Goal: Task Accomplishment & Management: Complete application form

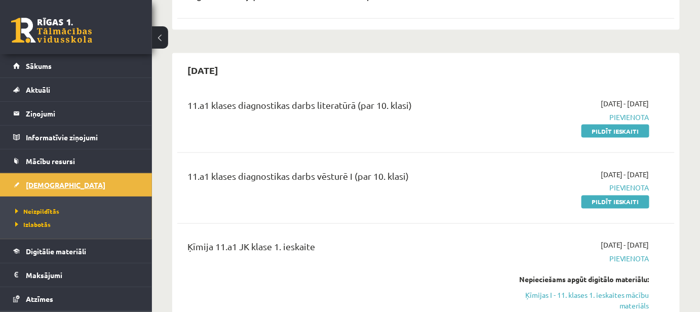
scroll to position [460, 0]
click at [592, 125] on link "Pildīt ieskaiti" at bounding box center [615, 131] width 68 height 13
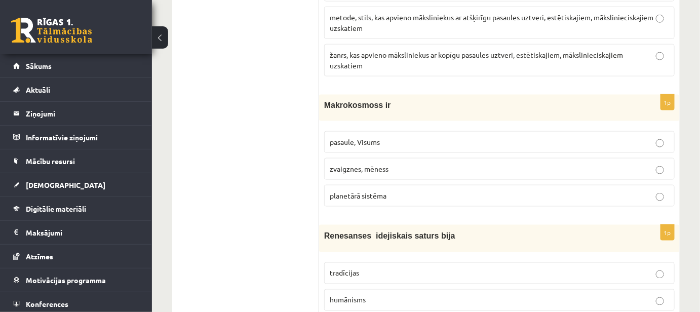
scroll to position [389, 0]
click at [432, 136] on p "pasaule, Visums" at bounding box center [499, 141] width 339 height 11
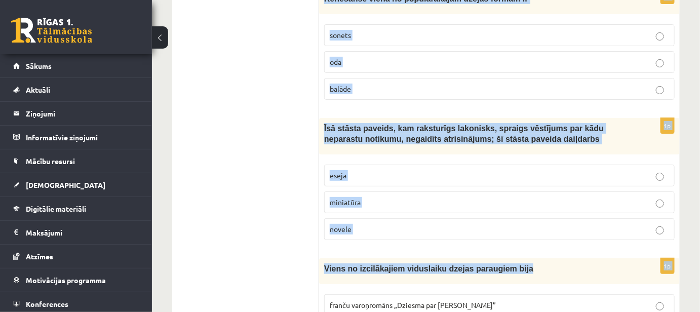
scroll to position [1307, 0]
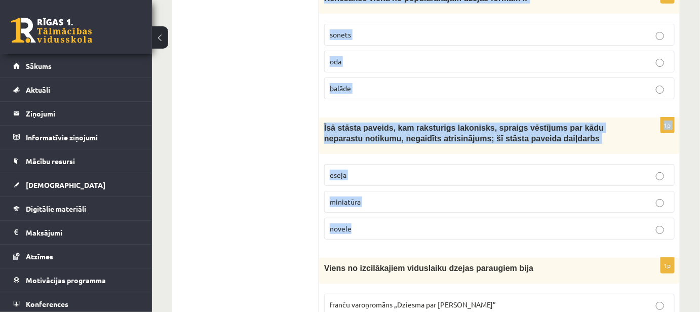
drag, startPoint x: 326, startPoint y: 92, endPoint x: 531, endPoint y: 222, distance: 243.0
copy form "Loremipsum dolorsit ametconsec adipisci, elitseddoe tempor incididu utlabore et…"
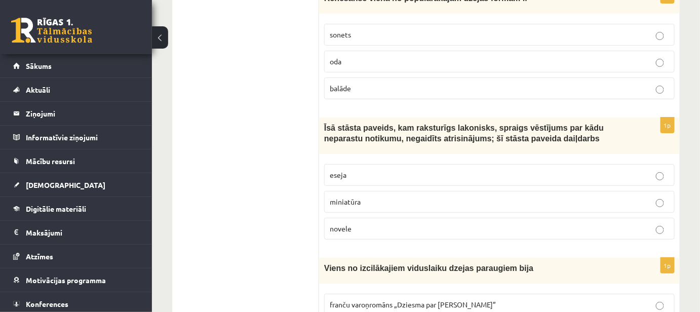
click at [351, 223] on p "novele" at bounding box center [499, 228] width 339 height 11
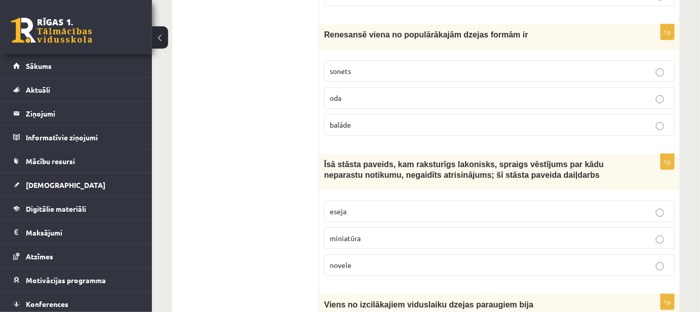
scroll to position [1168, 0]
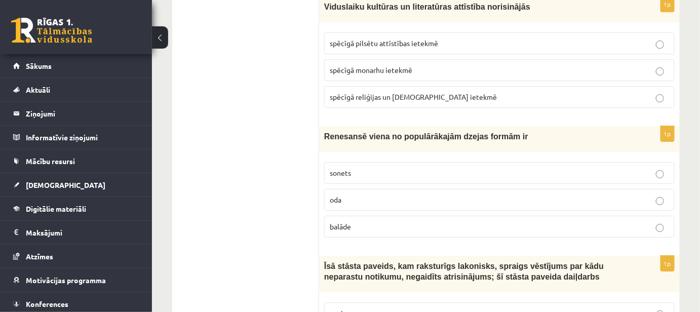
click at [360, 221] on p "balāde" at bounding box center [499, 226] width 339 height 11
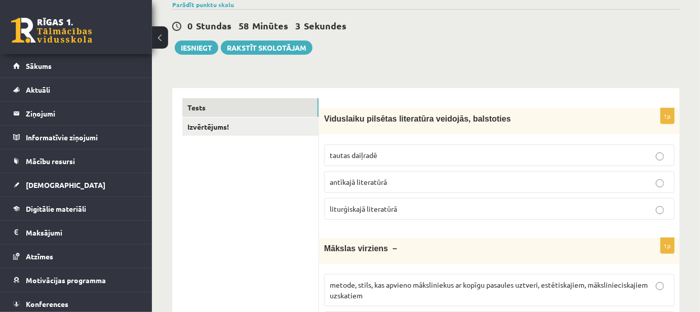
scroll to position [18, 0]
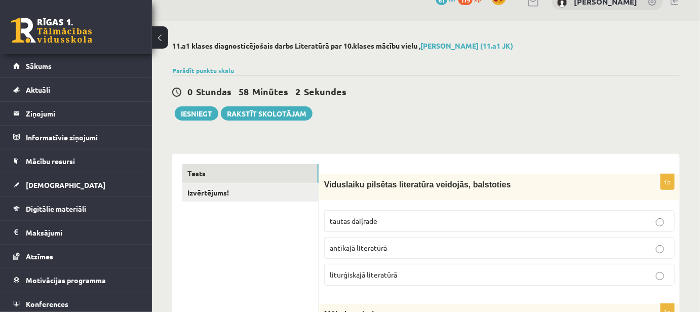
click at [397, 224] on p "tautas daiļradē" at bounding box center [499, 221] width 339 height 11
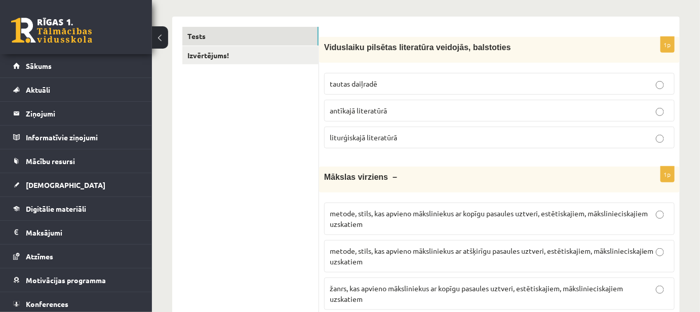
scroll to position [156, 0]
click at [362, 215] on span "metode, stils, kas apvieno māksliniekus ar kopīgu pasaules uztveri, estētiskaji…" at bounding box center [489, 218] width 318 height 20
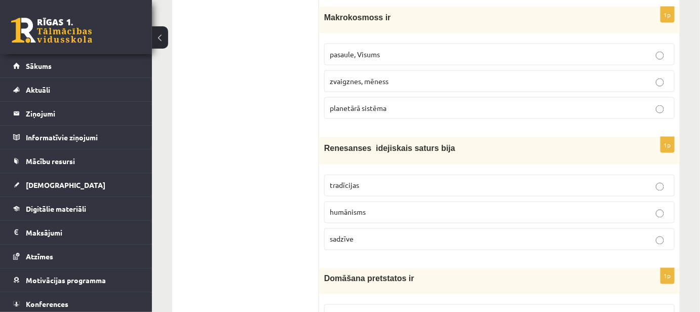
scroll to position [478, 0]
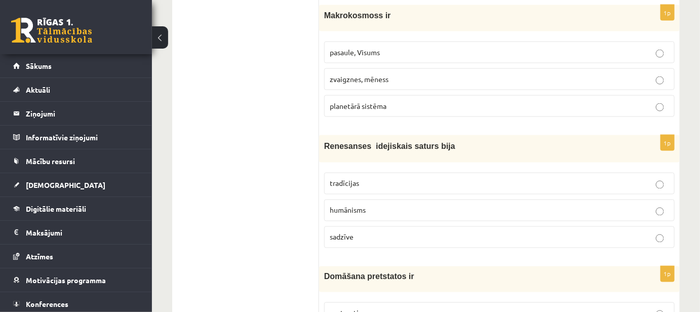
click at [357, 216] on label "humānisms" at bounding box center [499, 210] width 350 height 22
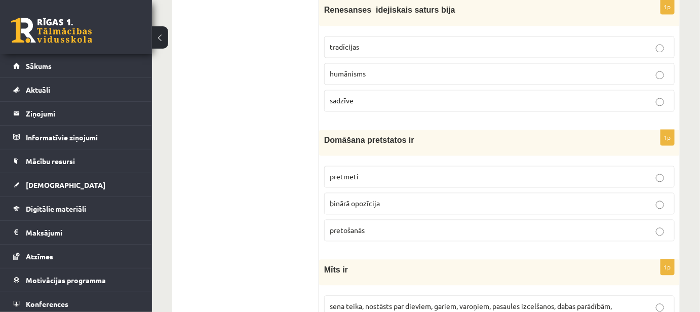
scroll to position [616, 0]
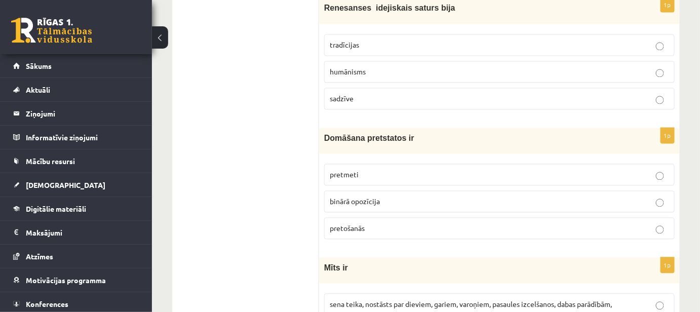
click at [403, 201] on p "binārā opozīcija" at bounding box center [499, 201] width 339 height 11
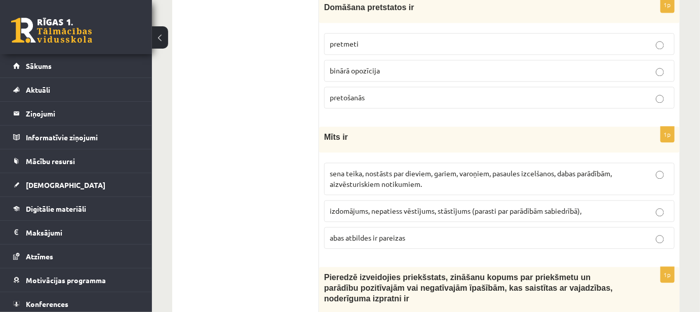
scroll to position [754, 0]
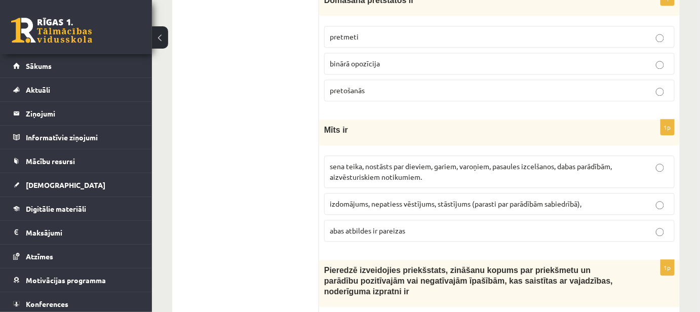
click at [364, 171] on span "sena teika, nostāsts par dieviem, gariem, varoņiem, pasaules izcelšanos, dabas …" at bounding box center [471, 171] width 282 height 20
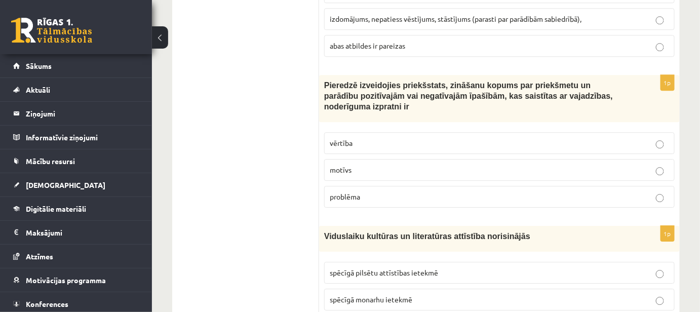
scroll to position [938, 0]
click at [325, 133] on label "vērtība" at bounding box center [499, 144] width 350 height 22
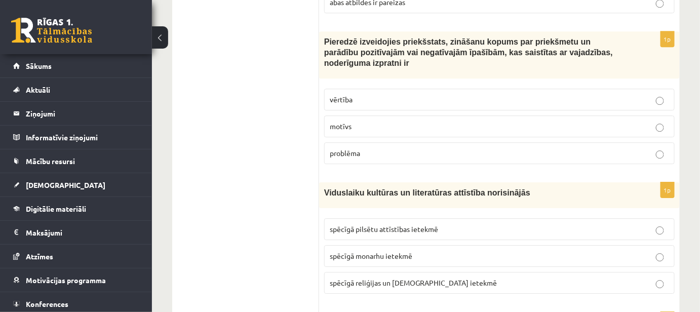
scroll to position [984, 0]
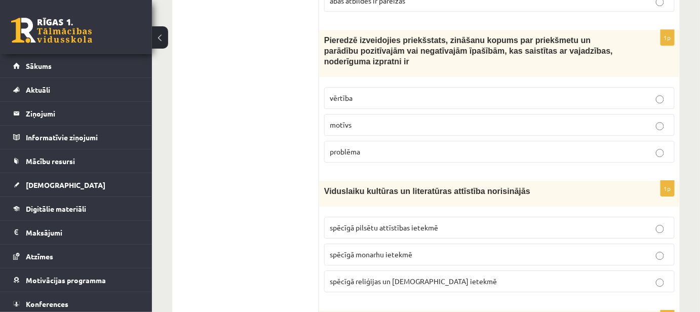
click at [356, 276] on span "spēcīgā reliģijas un [DEMOGRAPHIC_DATA] ietekmē" at bounding box center [413, 280] width 167 height 9
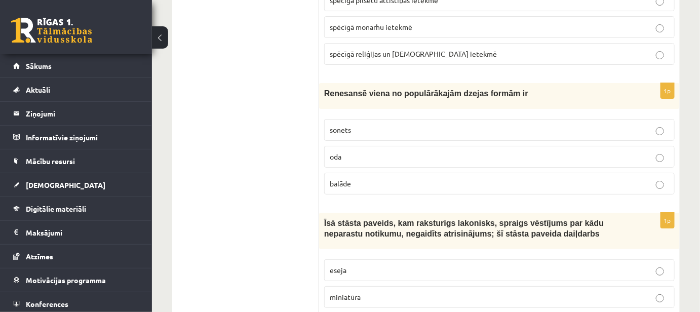
scroll to position [1261, 0]
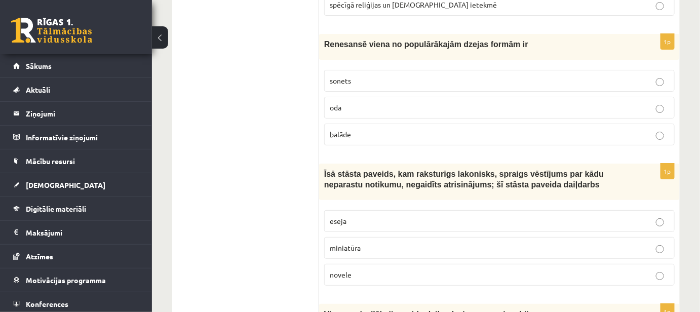
click at [356, 70] on label "sonets" at bounding box center [499, 81] width 350 height 22
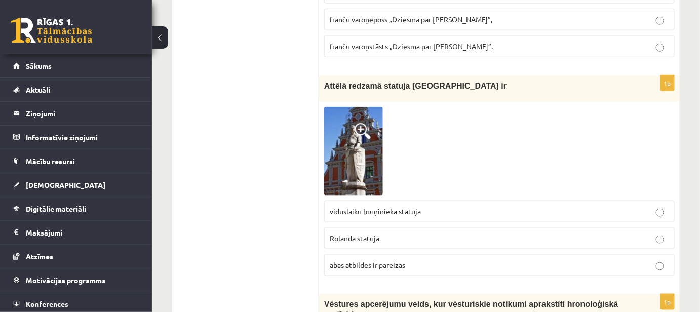
scroll to position [1629, 0]
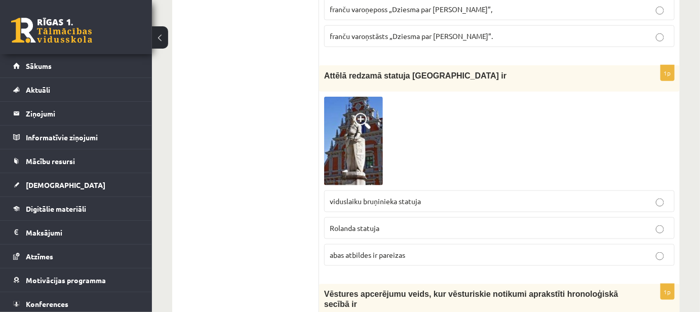
click at [342, 250] on span "abas atbildes ir pareizas" at bounding box center [367, 254] width 75 height 9
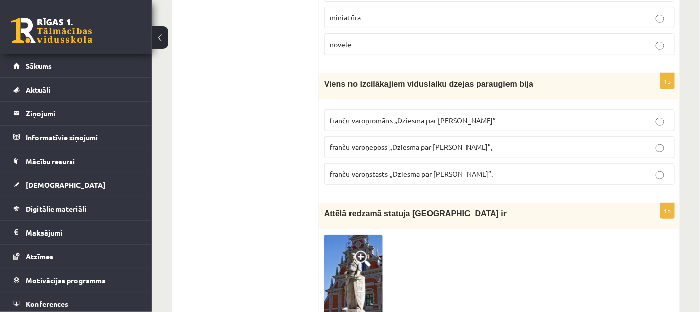
scroll to position [1490, 0]
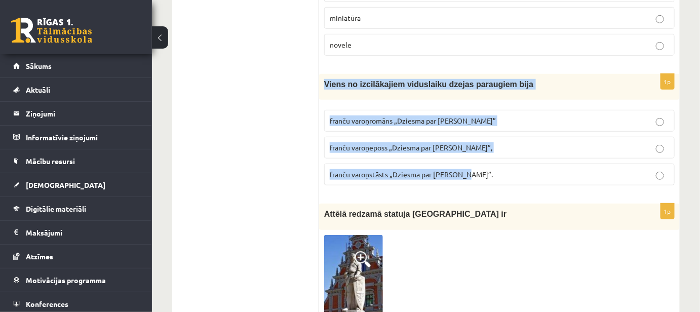
drag, startPoint x: 324, startPoint y: 64, endPoint x: 477, endPoint y: 151, distance: 175.5
click at [477, 151] on div "1p Viens no izcilākajiem viduslaiku dzejas paraugiem bija franču varoņromāns „D…" at bounding box center [499, 133] width 360 height 119
copy div "Viens no izcilākajiem viduslaiku dzejas paraugiem bija [DEMOGRAPHIC_DATA] varoņ…"
click at [470, 142] on p "franču varoņeposs „Dziesma par [PERSON_NAME]”," at bounding box center [499, 147] width 339 height 11
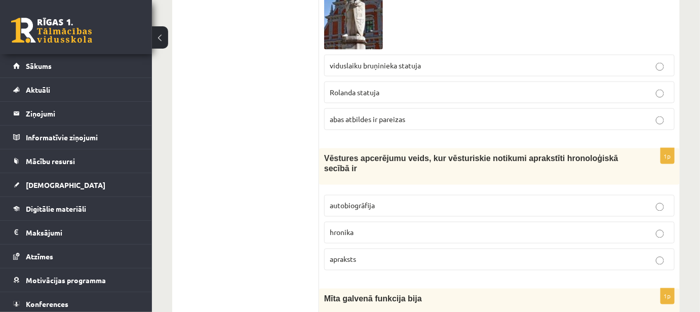
scroll to position [1767, 0]
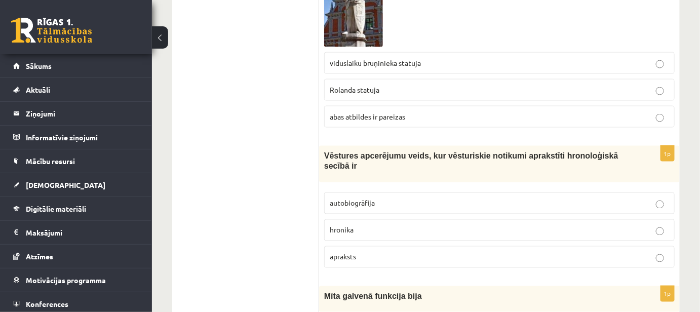
click at [345, 198] on p "autobiogrāfija" at bounding box center [499, 203] width 339 height 11
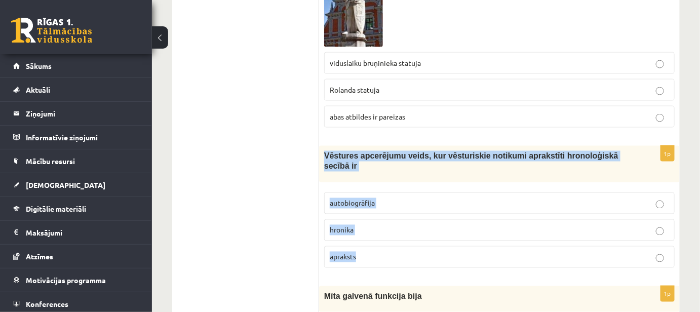
drag, startPoint x: 322, startPoint y: 134, endPoint x: 394, endPoint y: 220, distance: 111.8
click at [394, 221] on div "1p Vēstures apcerējumu veids, kur vēsturiskie notikumi aprakstīti hronoloģiskā …" at bounding box center [499, 211] width 360 height 130
copy div "Vēstures apcerējumu veids, kur vēsturiskie notikumi aprakstīti hronoloģiskā sec…"
click at [378, 187] on fieldset "autobiogrāfija hronika apraksts" at bounding box center [499, 229] width 350 height 84
click at [379, 219] on label "hronika" at bounding box center [499, 230] width 350 height 22
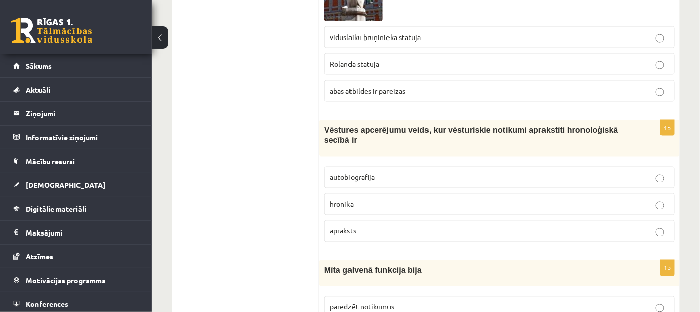
scroll to position [1904, 0]
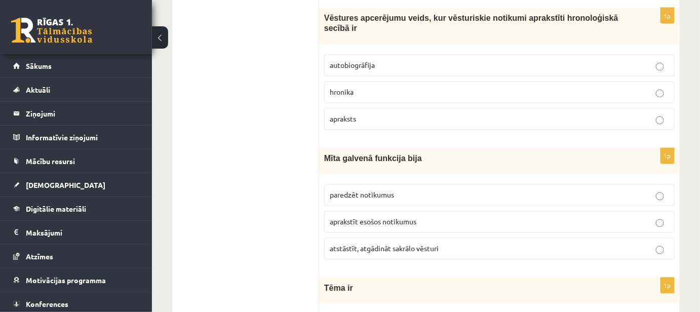
click at [360, 244] on span "atstāstīt, atgādināt sakrālo vēsturi" at bounding box center [384, 248] width 109 height 9
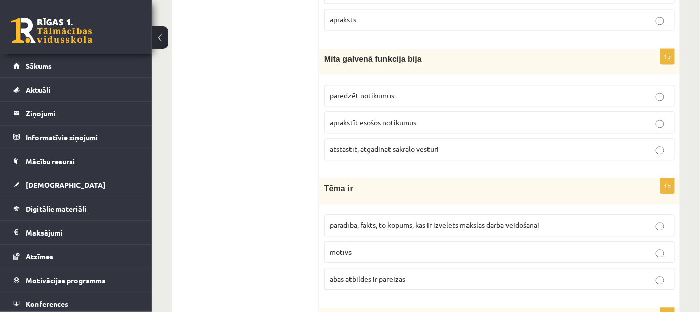
scroll to position [2043, 0]
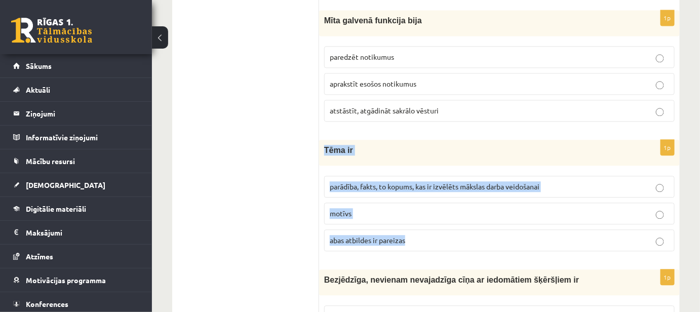
drag, startPoint x: 321, startPoint y: 112, endPoint x: 414, endPoint y: 206, distance: 131.4
click at [414, 206] on div "1p Tēma ir parādība, fakts, to kopums, kas ir izvēlēts mākslas darba veidošanai…" at bounding box center [499, 199] width 360 height 119
copy div "Tēma ir parādība, fakts, to kopums, kas ir izvēlēts mākslas darba veidošanai mo…"
click at [654, 181] on p "parādība, fakts, to kopums, kas ir izvēlēts mākslas darba veidošanai" at bounding box center [499, 186] width 339 height 11
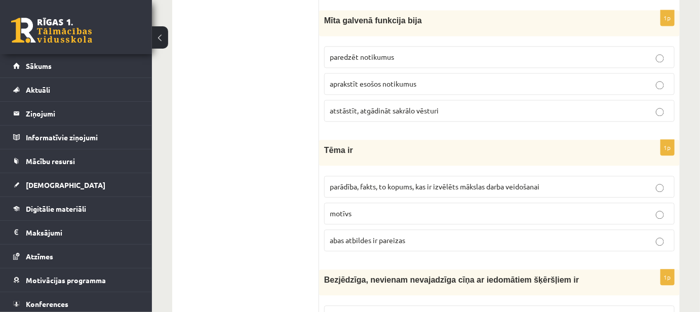
click at [250, 139] on ul "Tests Izvērtējums!" at bounding box center [250, 200] width 137 height 4123
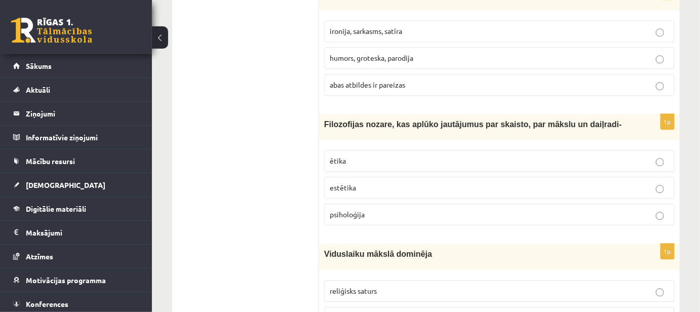
scroll to position [3391, 0]
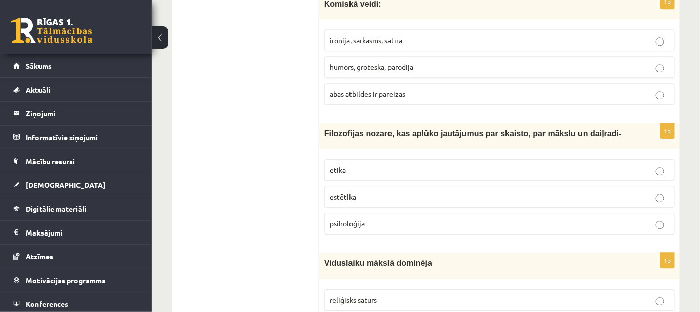
click at [346, 191] on p "estētika" at bounding box center [499, 196] width 339 height 11
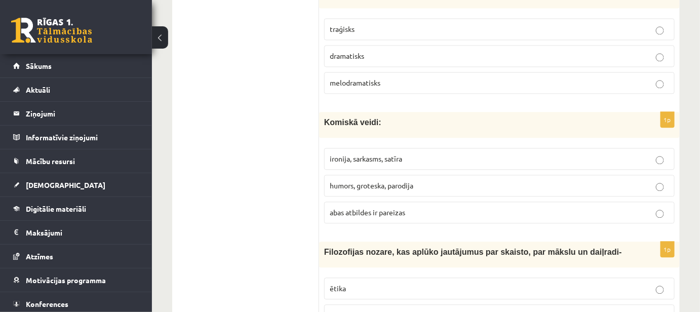
scroll to position [3253, 0]
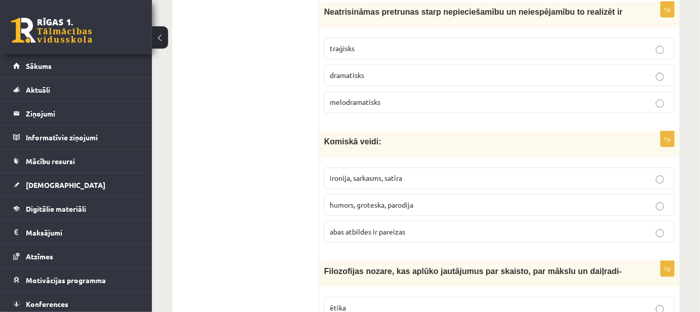
click at [350, 173] on span "ironija, sarkasms, satīra" at bounding box center [366, 177] width 72 height 9
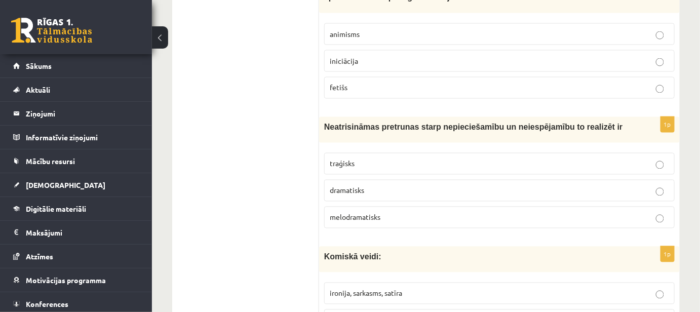
scroll to position [3115, 0]
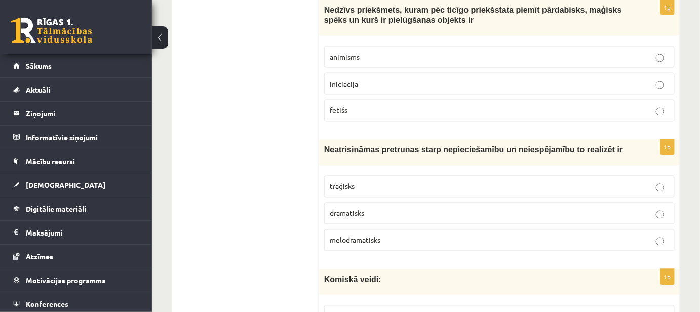
click at [344, 208] on p "dramatisks" at bounding box center [499, 213] width 339 height 11
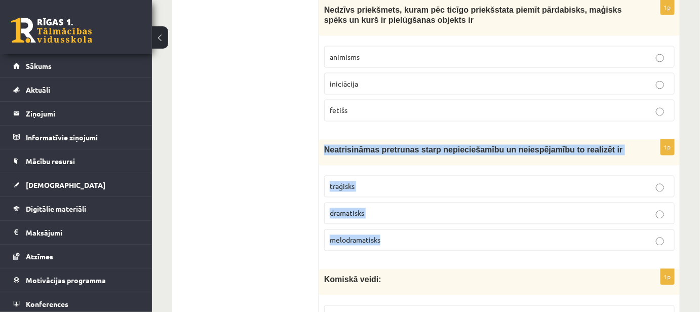
drag, startPoint x: 325, startPoint y: 98, endPoint x: 433, endPoint y: 178, distance: 134.7
click at [433, 178] on div "1p Neatrisināmas pretrunas starp nepieciešamību un neiespējamību to realizēt ir…" at bounding box center [499, 199] width 360 height 119
copy div "Neatrisināmas pretrunas starp nepieciešamību un neiespējamību to realizēt ir tr…"
click at [442, 181] on p "traģisks" at bounding box center [499, 186] width 339 height 11
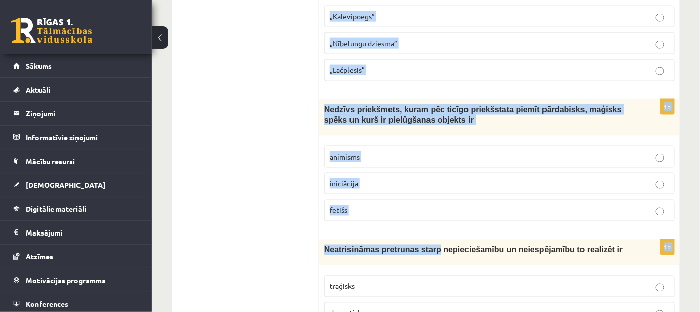
scroll to position [3023, 0]
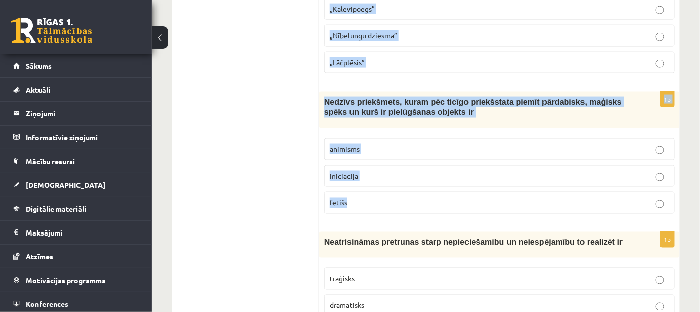
drag, startPoint x: 326, startPoint y: 136, endPoint x: 416, endPoint y: 160, distance: 93.3
copy form "Loremipsum, dolorsit ametconsect adip el seddoeiusm temporinc ut laboreetdolor …"
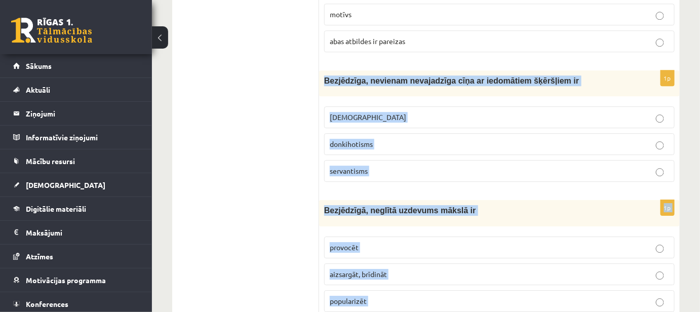
scroll to position [2241, 0]
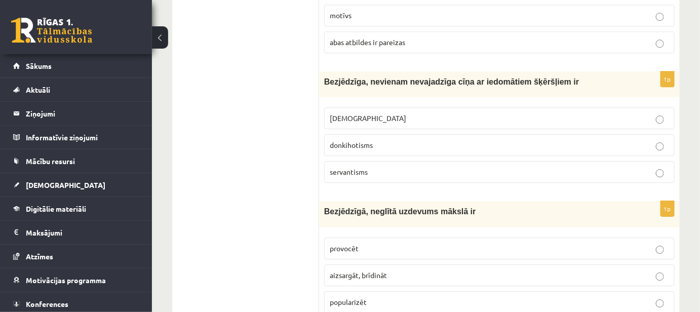
click at [270, 84] on ul "Tests Izvērtējums!" at bounding box center [250, 2] width 137 height 4123
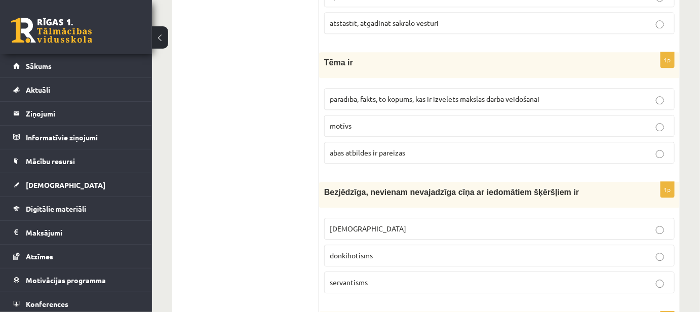
scroll to position [2195, 0]
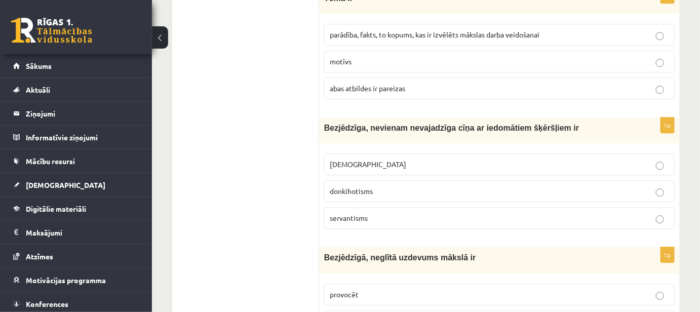
click at [342, 186] on span "donkihotisms" at bounding box center [351, 190] width 43 height 9
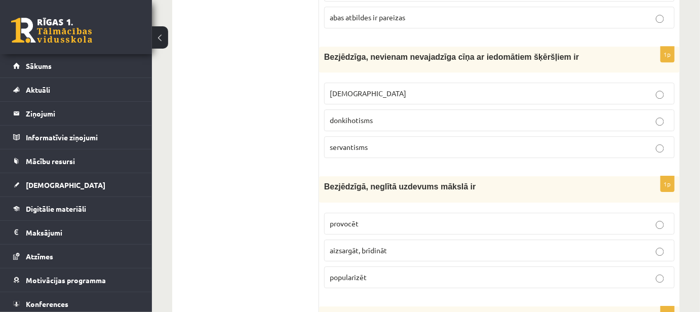
scroll to position [2287, 0]
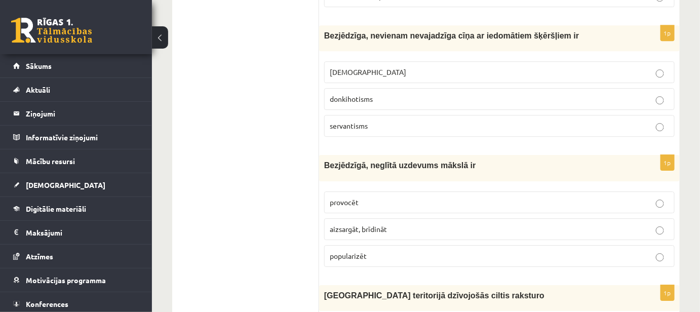
click at [378, 197] on p "provocēt" at bounding box center [499, 202] width 339 height 11
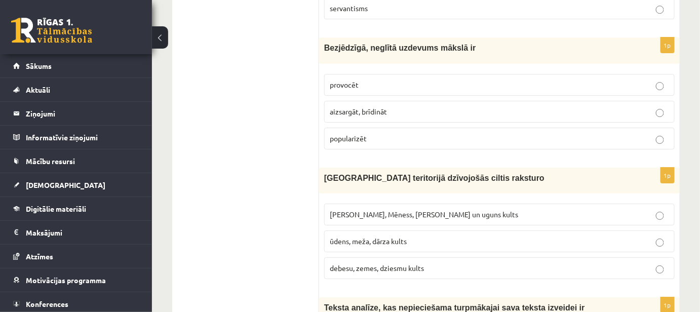
scroll to position [2424, 0]
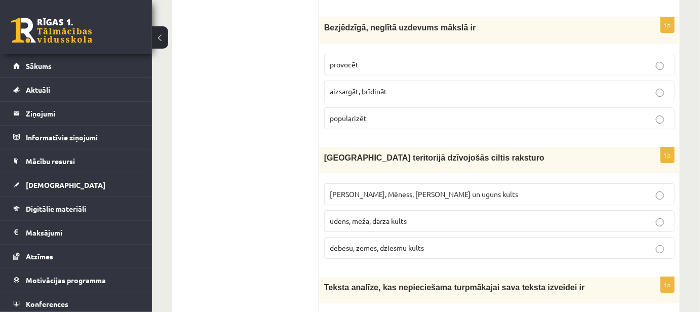
click at [382, 183] on label "[PERSON_NAME], Mēness, [PERSON_NAME] un uguns kults" at bounding box center [499, 194] width 350 height 22
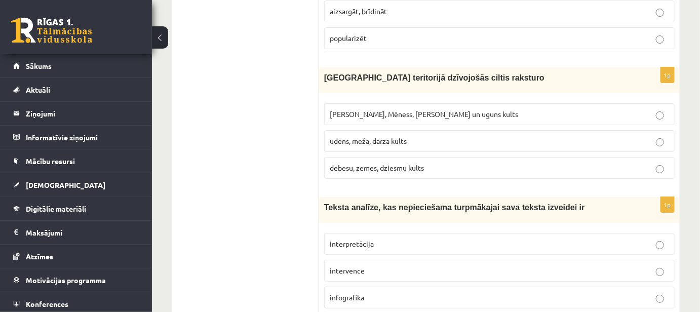
scroll to position [2517, 0]
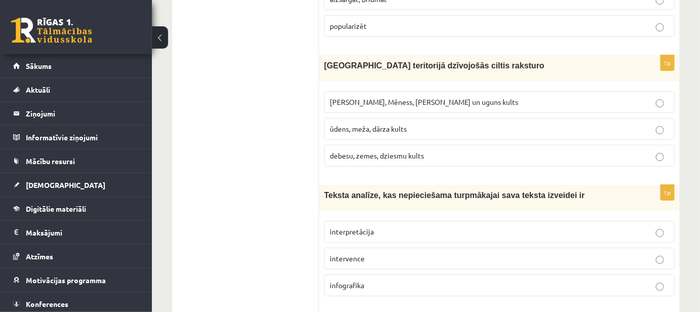
click at [387, 221] on label "interpretācija" at bounding box center [499, 232] width 350 height 22
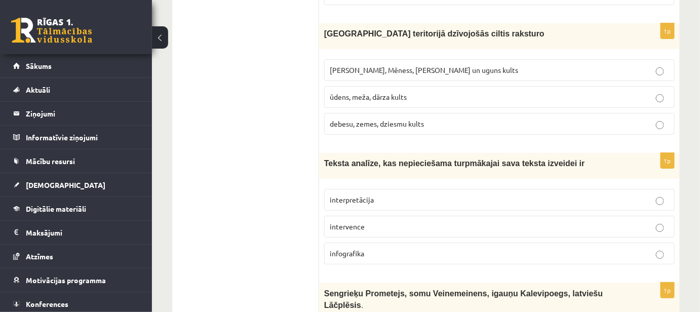
scroll to position [2655, 0]
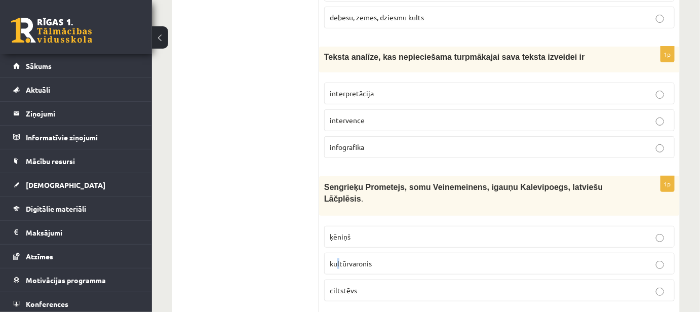
click at [338, 259] on span "kultūrvaronis" at bounding box center [351, 263] width 42 height 9
click at [406, 258] on p "kultūrvaronis" at bounding box center [499, 263] width 339 height 11
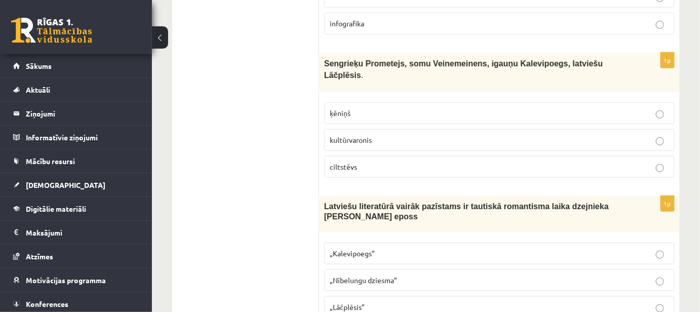
scroll to position [2793, 0]
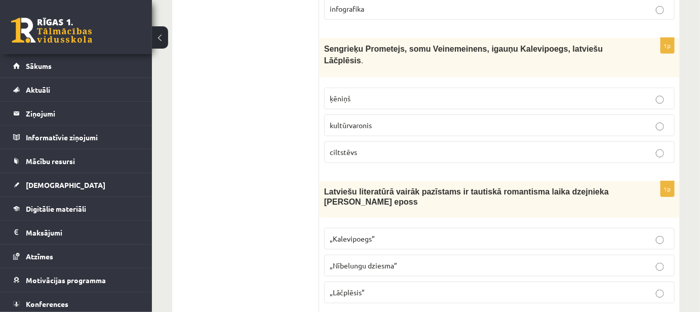
click at [387, 287] on p "„Lāčplēsis”" at bounding box center [499, 292] width 339 height 11
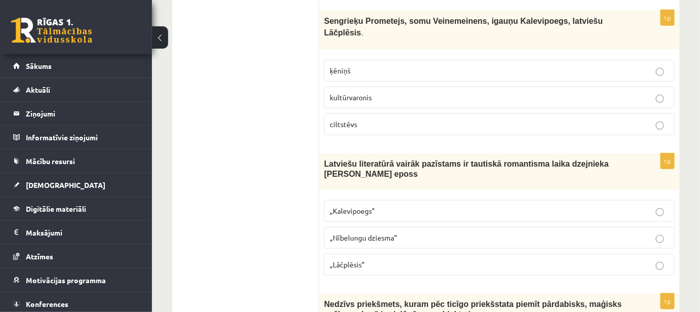
scroll to position [2931, 0]
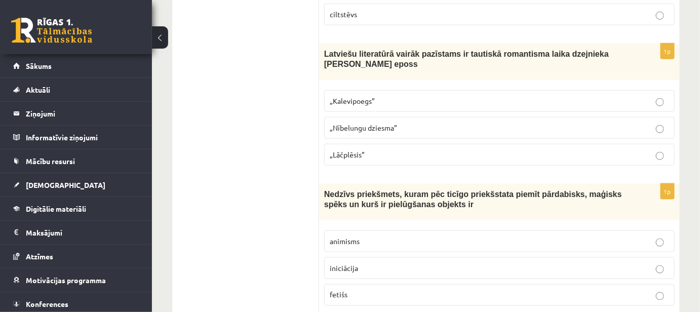
click at [337, 290] on span "fetišs" at bounding box center [339, 294] width 18 height 9
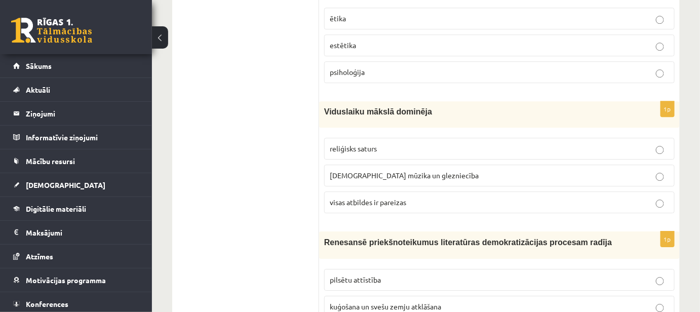
scroll to position [3529, 0]
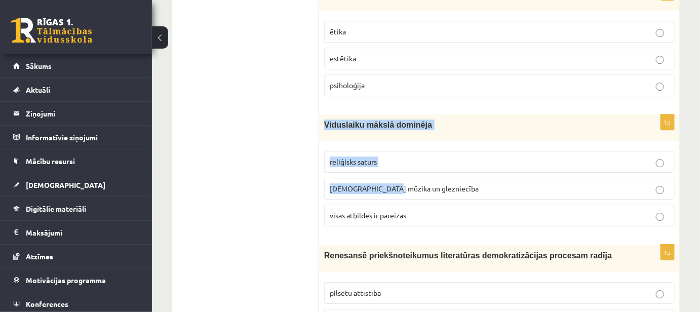
drag, startPoint x: 325, startPoint y: 66, endPoint x: 385, endPoint y: 122, distance: 82.0
click at [387, 125] on div "1p Viduslaiku mākslā dominēja reliģisks saturs [DEMOGRAPHIC_DATA] mūzika un gle…" at bounding box center [499, 173] width 360 height 119
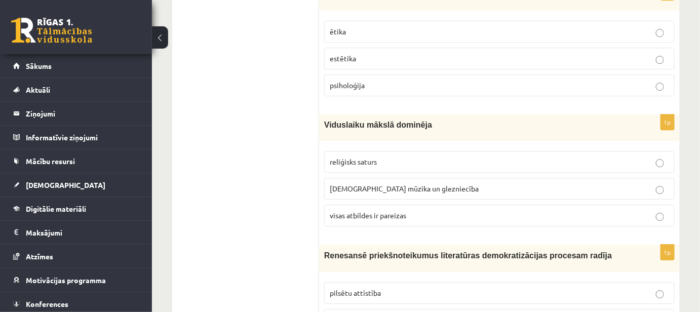
click at [365, 157] on span "reliģisks saturs" at bounding box center [353, 161] width 47 height 9
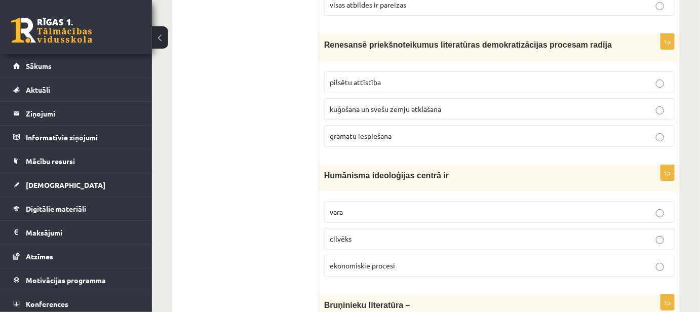
scroll to position [3759, 0]
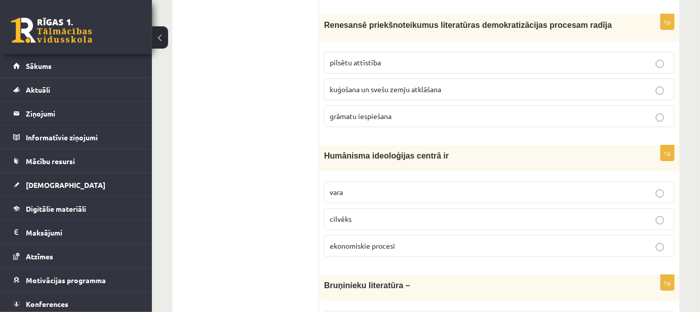
click at [378, 214] on p "cilvēks" at bounding box center [499, 219] width 339 height 11
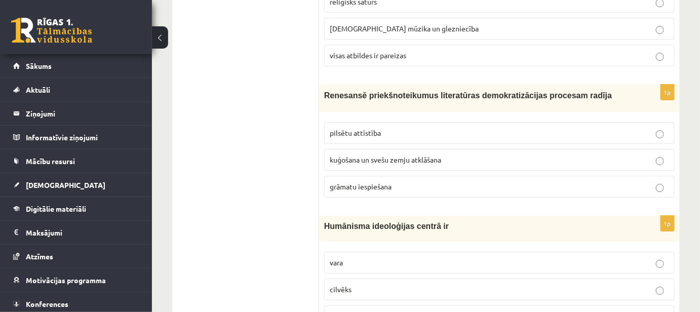
scroll to position [3621, 0]
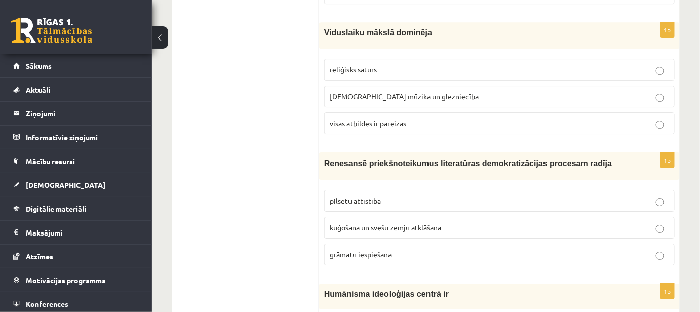
drag, startPoint x: 319, startPoint y: 102, endPoint x: 335, endPoint y: 112, distance: 19.0
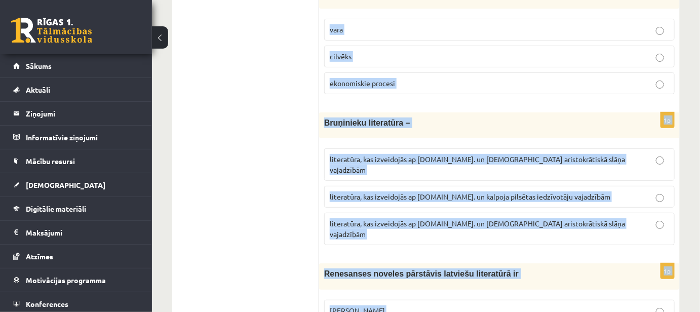
scroll to position [3943, 0]
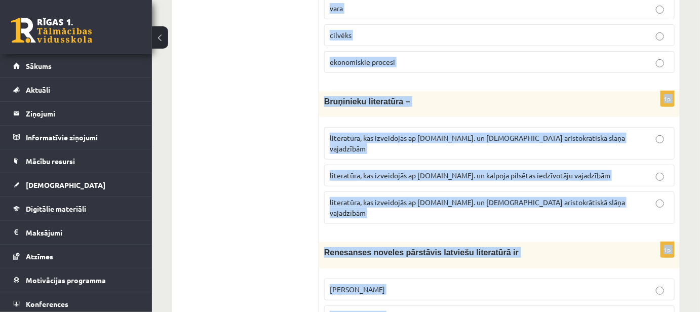
drag, startPoint x: 326, startPoint y: 107, endPoint x: 376, endPoint y: 265, distance: 165.9
copy form "Renesansē priekšnoteikumus literatūras demokratizācijas procesam radīja pilsētu…"
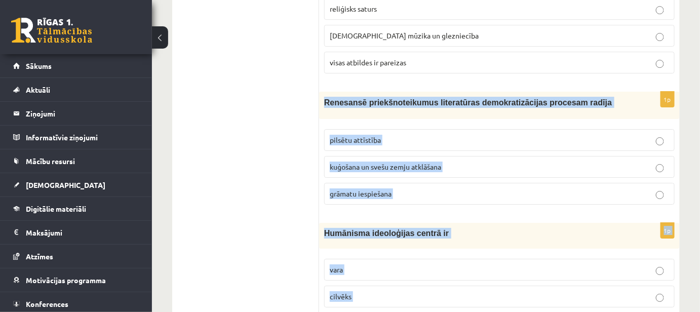
scroll to position [3667, 0]
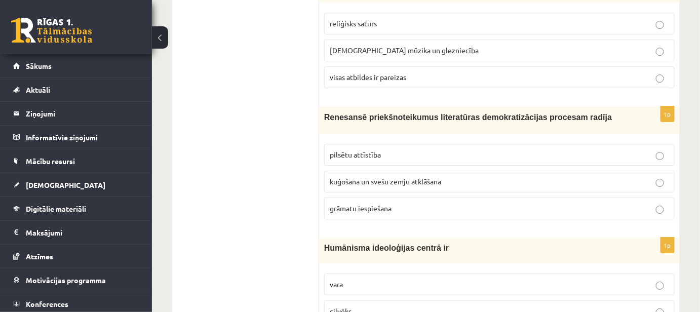
click at [333, 204] on span "grāmatu iespiešana" at bounding box center [361, 208] width 62 height 9
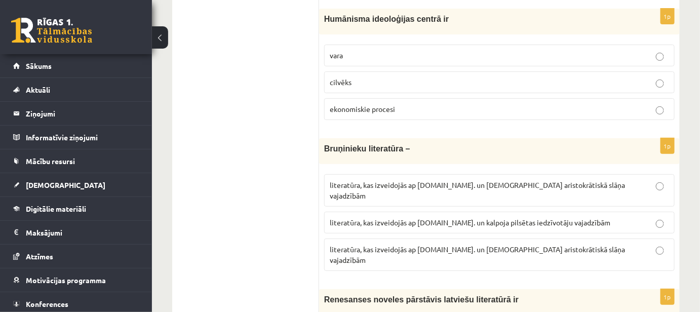
scroll to position [3897, 0]
click at [447, 244] on span "literatūra, kas izveidojās ap [DOMAIN_NAME]. un [DEMOGRAPHIC_DATA] aristokrātis…" at bounding box center [477, 254] width 295 height 20
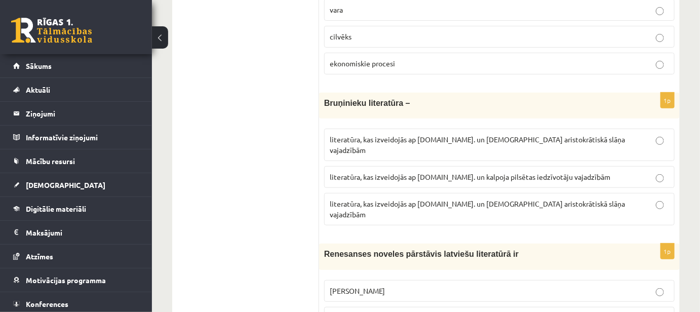
scroll to position [3943, 0]
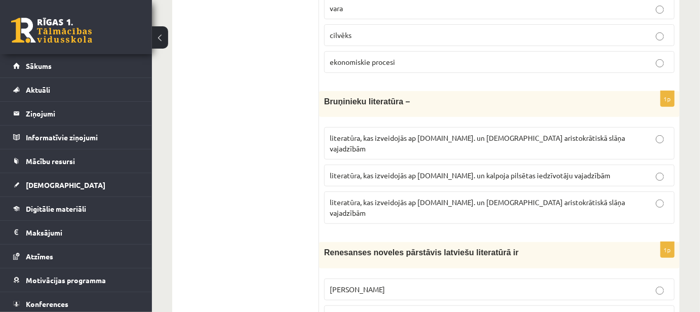
click at [424, 284] on p "[PERSON_NAME]" at bounding box center [499, 289] width 339 height 11
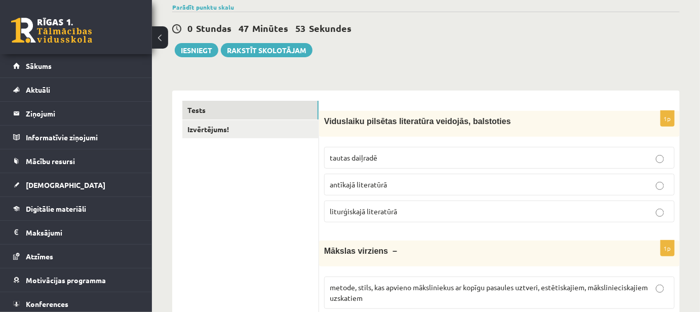
scroll to position [0, 0]
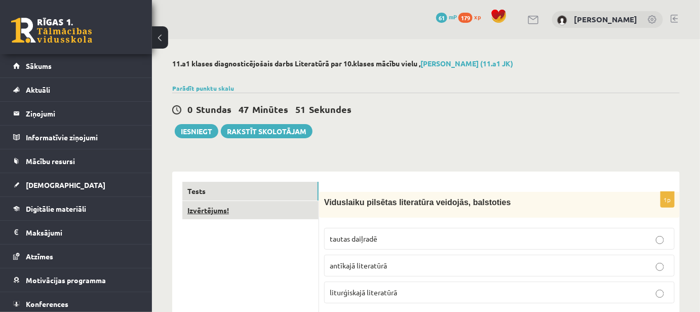
click at [233, 202] on link "Izvērtējums!" at bounding box center [250, 210] width 136 height 19
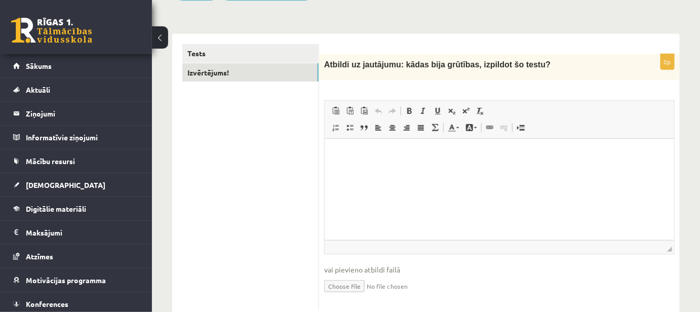
scroll to position [157, 0]
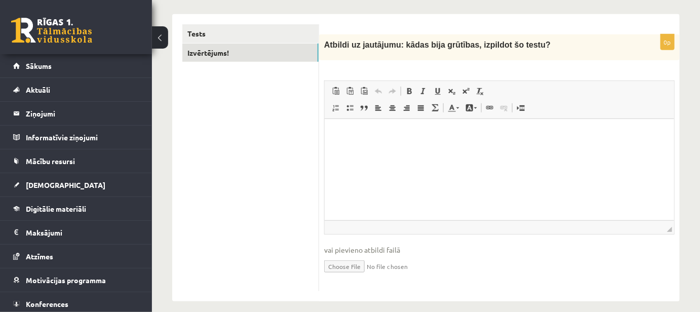
click at [339, 136] on p "Визуальный текстовый редактор, wiswyg-editor-user-answer-47024883574260" at bounding box center [498, 134] width 329 height 11
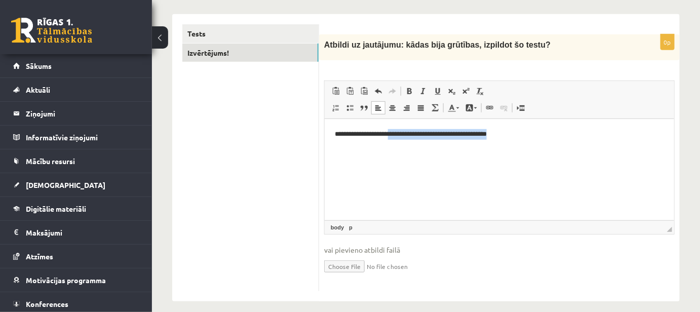
drag, startPoint x: 515, startPoint y: 136, endPoint x: 398, endPoint y: 142, distance: 117.6
click at [398, 142] on html "**********" at bounding box center [498, 133] width 349 height 31
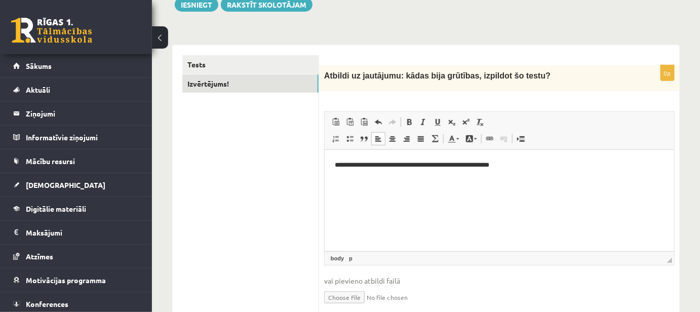
scroll to position [74, 0]
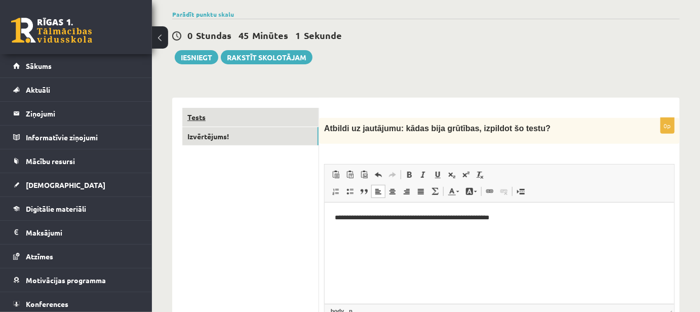
click at [268, 123] on link "Tests" at bounding box center [250, 117] width 136 height 19
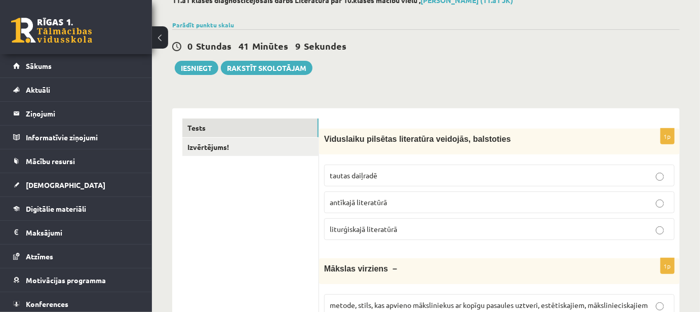
scroll to position [138, 0]
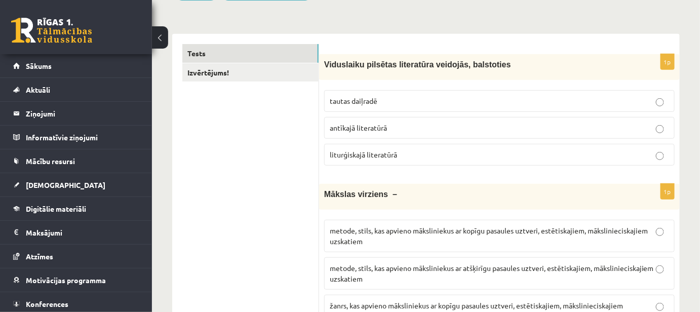
click at [559, 278] on p "metode, stils, kas apvieno māksliniekus ar atšķirīgu pasaules uztveri, estētisk…" at bounding box center [499, 273] width 339 height 21
click at [533, 230] on span "metode, stils, kas apvieno māksliniekus ar kopīgu pasaules uztveri, estētiskaji…" at bounding box center [489, 236] width 318 height 20
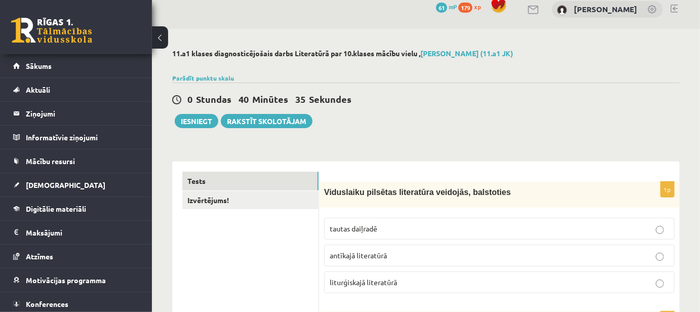
scroll to position [0, 0]
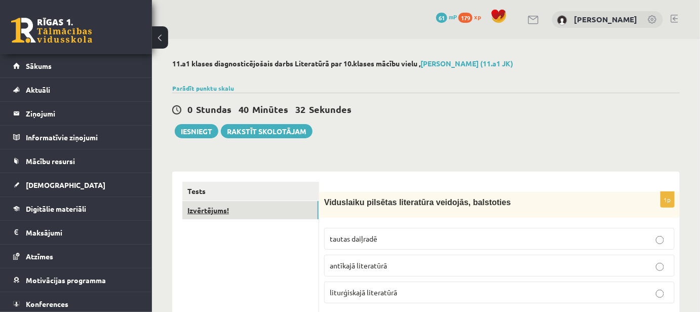
click at [199, 212] on link "Izvērtējums!" at bounding box center [250, 210] width 136 height 19
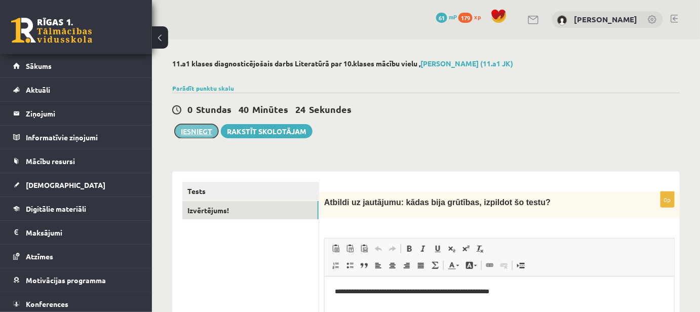
click at [179, 135] on button "Iesniegt" at bounding box center [197, 131] width 44 height 14
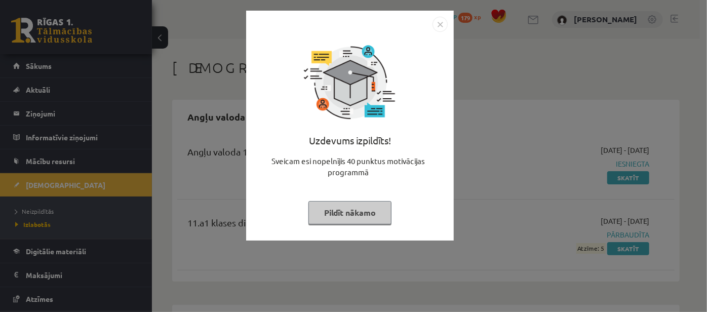
click at [350, 214] on button "Pildīt nākamo" at bounding box center [349, 212] width 83 height 23
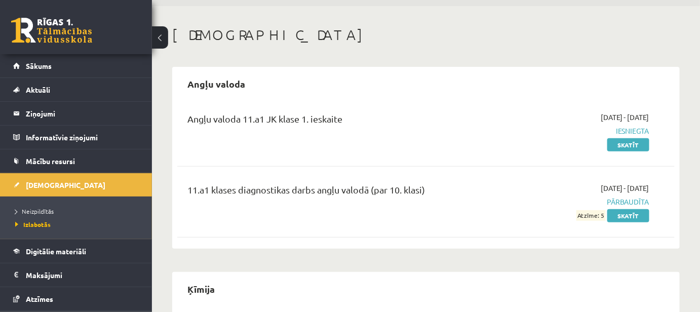
scroll to position [23, 0]
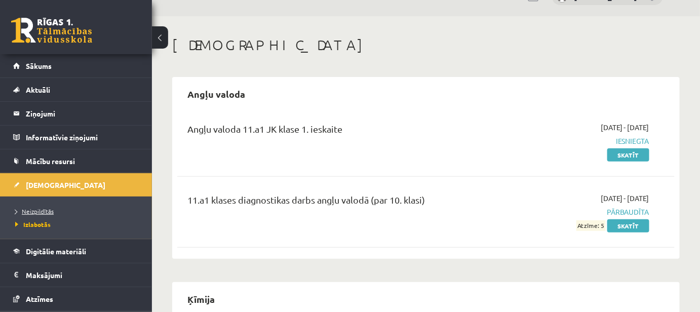
click at [40, 210] on span "Neizpildītās" at bounding box center [34, 211] width 38 height 8
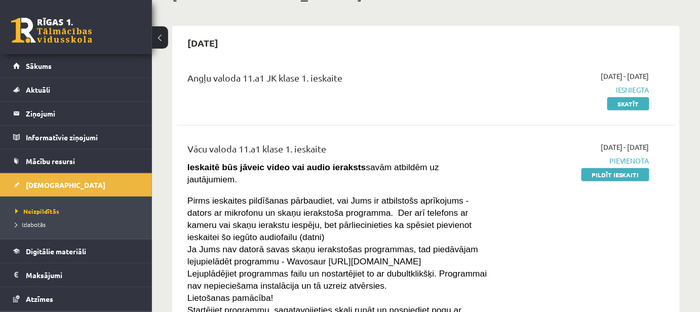
scroll to position [46, 0]
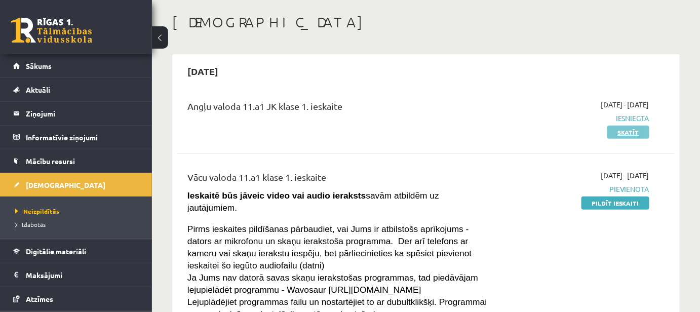
click at [643, 134] on link "Skatīt" at bounding box center [628, 132] width 42 height 13
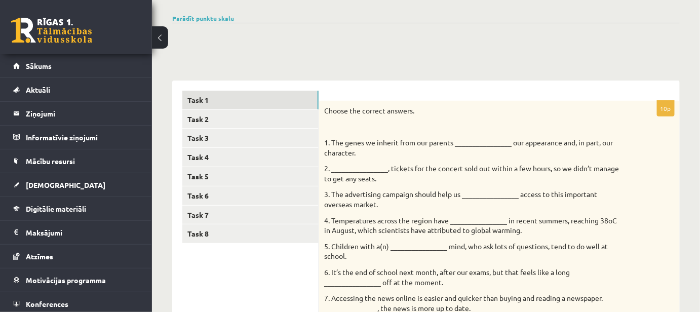
scroll to position [70, 0]
click at [197, 139] on link "Task 3" at bounding box center [250, 138] width 136 height 19
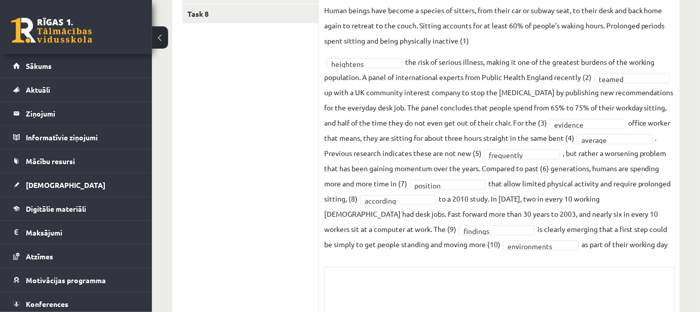
scroll to position [254, 0]
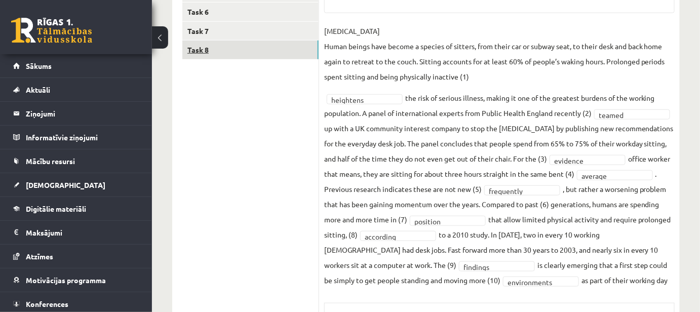
click at [200, 49] on link "Task 8" at bounding box center [250, 49] width 136 height 19
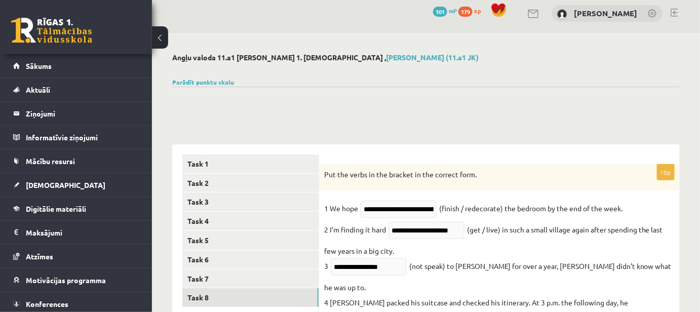
scroll to position [0, 0]
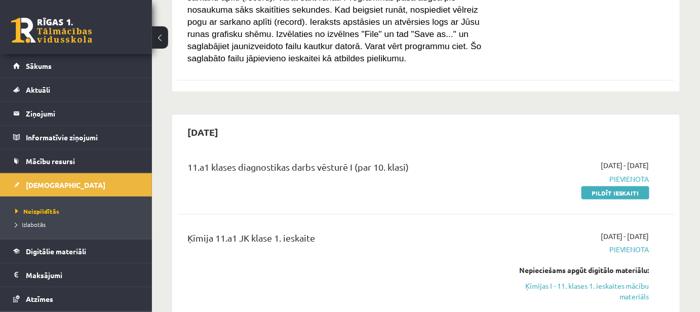
scroll to position [414, 0]
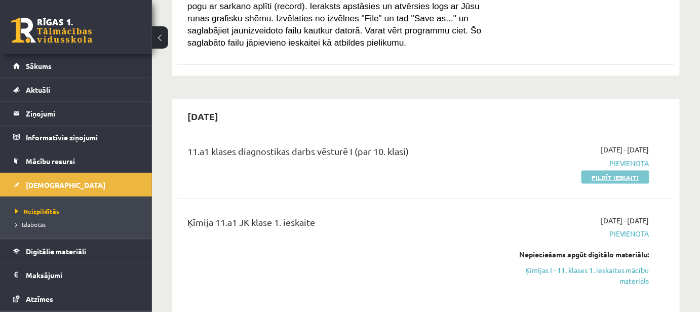
click at [601, 171] on link "Pildīt ieskaiti" at bounding box center [615, 177] width 68 height 13
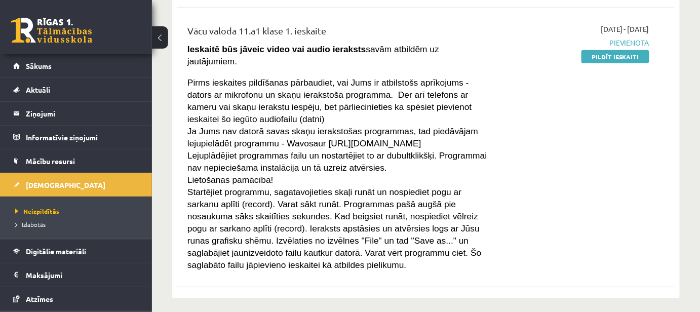
scroll to position [138, 0]
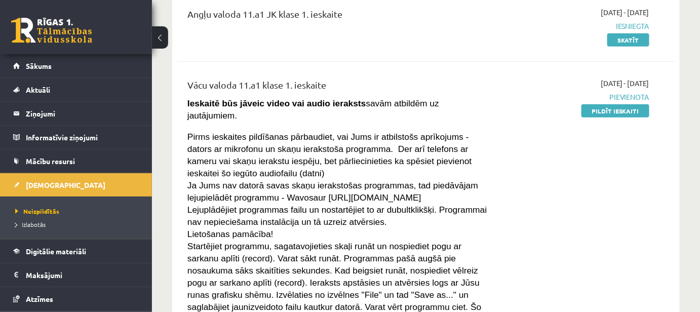
drag, startPoint x: 597, startPoint y: 113, endPoint x: 433, endPoint y: 24, distance: 186.4
click at [597, 113] on link "Pildīt ieskaiti" at bounding box center [615, 110] width 68 height 13
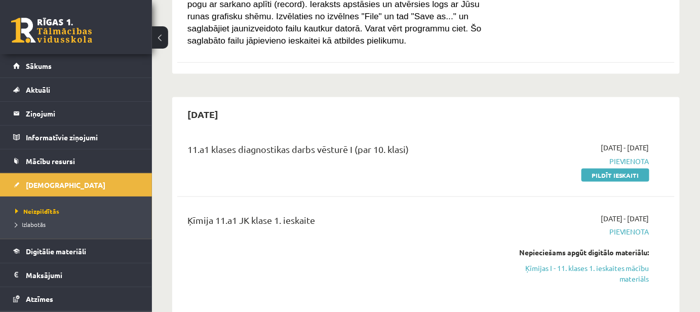
scroll to position [414, 0]
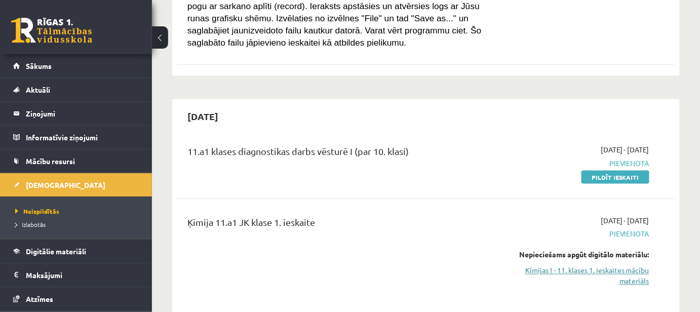
click at [620, 265] on link "Ķīmijas I - 11. klases 1. ieskaites mācību materiāls" at bounding box center [577, 275] width 144 height 21
